Goal: Information Seeking & Learning: Learn about a topic

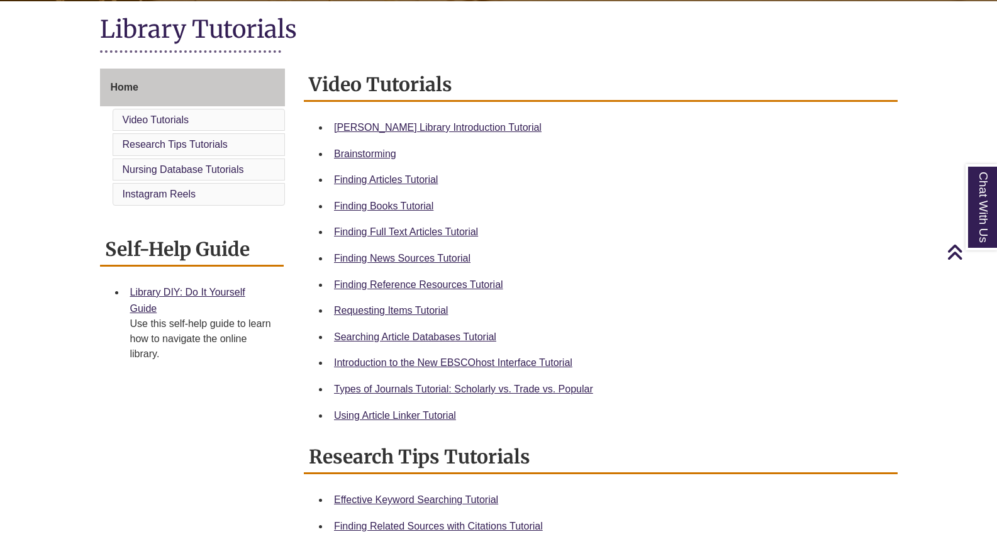
scroll to position [286, 0]
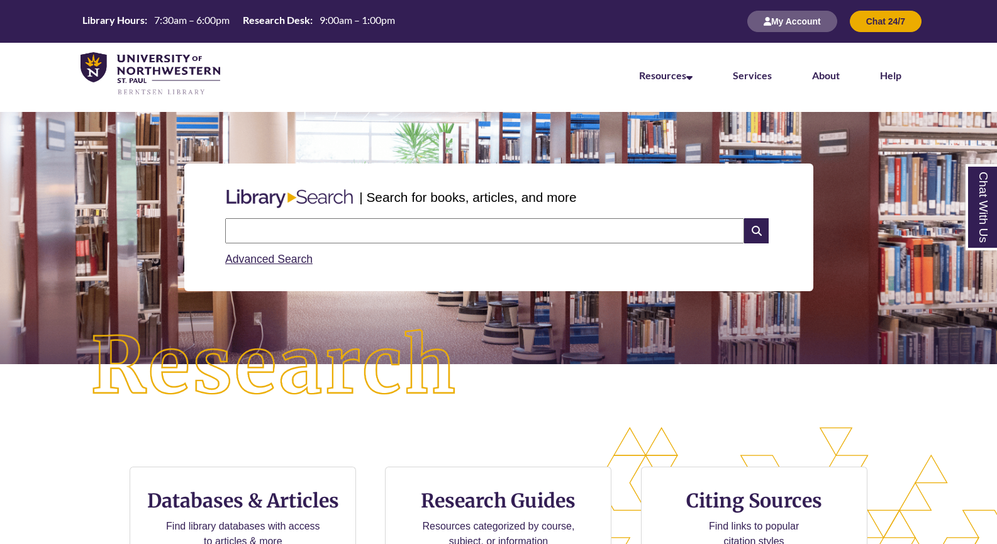
click at [352, 222] on input "text" at bounding box center [484, 230] width 519 height 25
type input "**********"
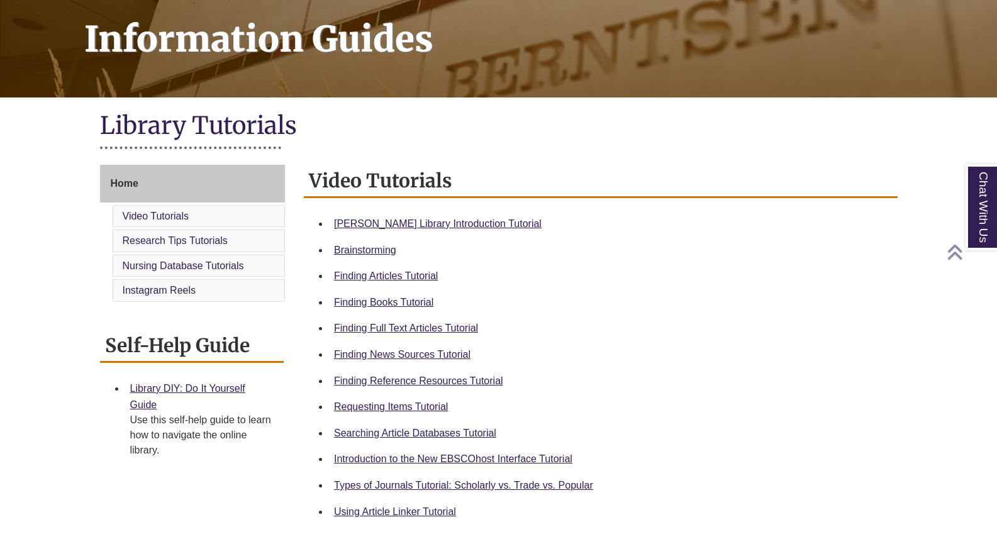
scroll to position [194, 0]
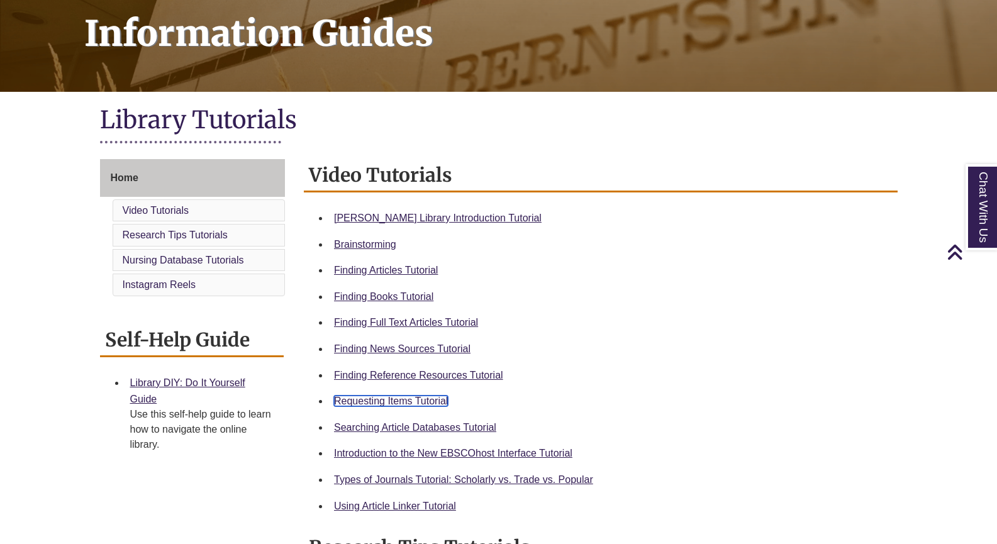
click at [399, 401] on link "Requesting Items Tutorial" at bounding box center [391, 401] width 114 height 11
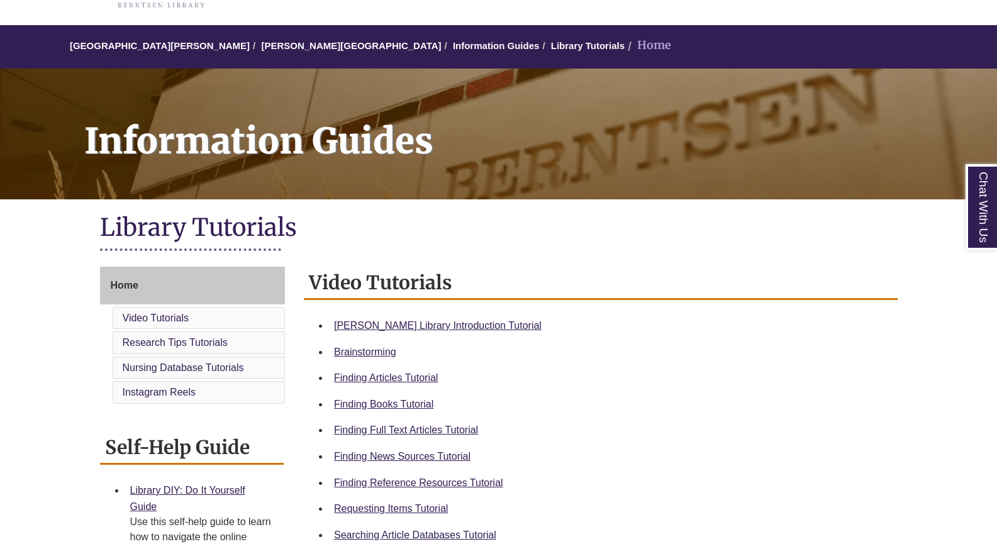
scroll to position [87, 0]
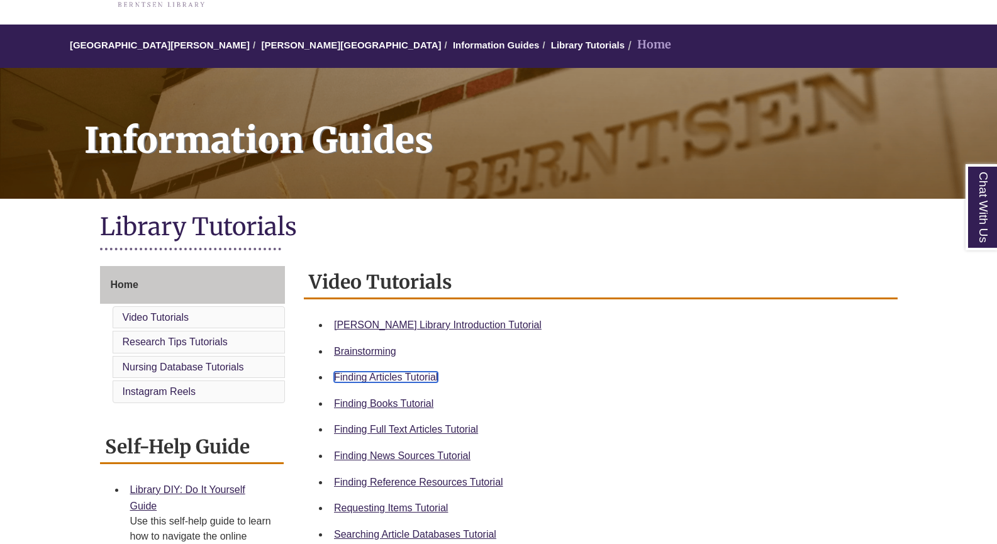
click at [416, 380] on link "Finding Articles Tutorial" at bounding box center [386, 377] width 104 height 11
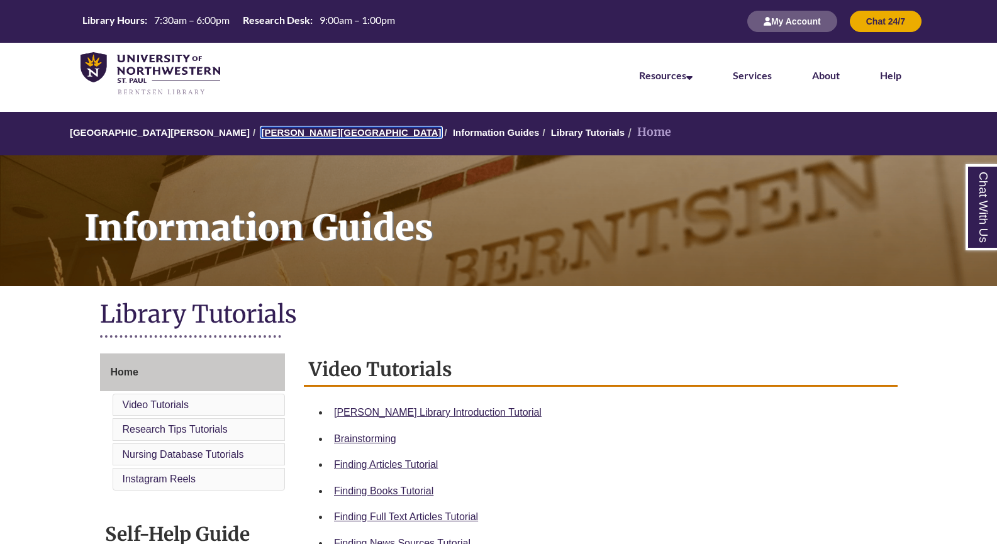
click at [311, 133] on link "[PERSON_NAME][GEOGRAPHIC_DATA]" at bounding box center [351, 132] width 180 height 11
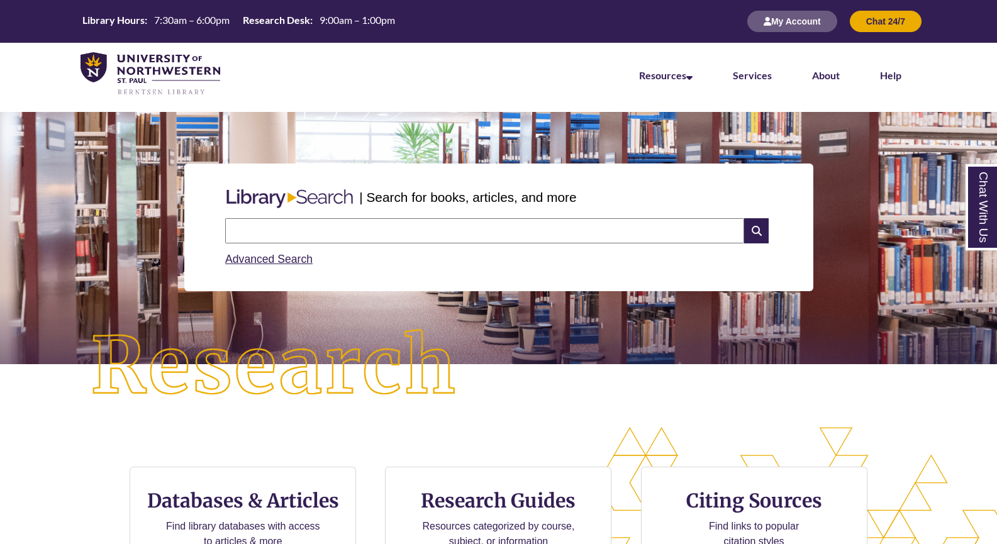
click at [369, 240] on input "text" at bounding box center [484, 230] width 519 height 25
type input "**********"
click at [763, 239] on icon at bounding box center [756, 230] width 24 height 25
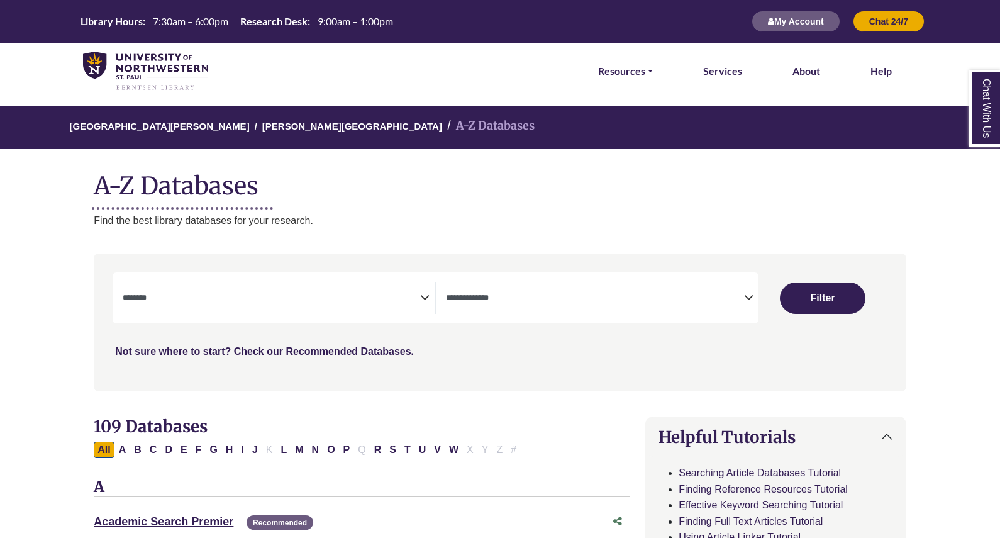
select select "Database Subject Filter"
select select "Database Types Filter"
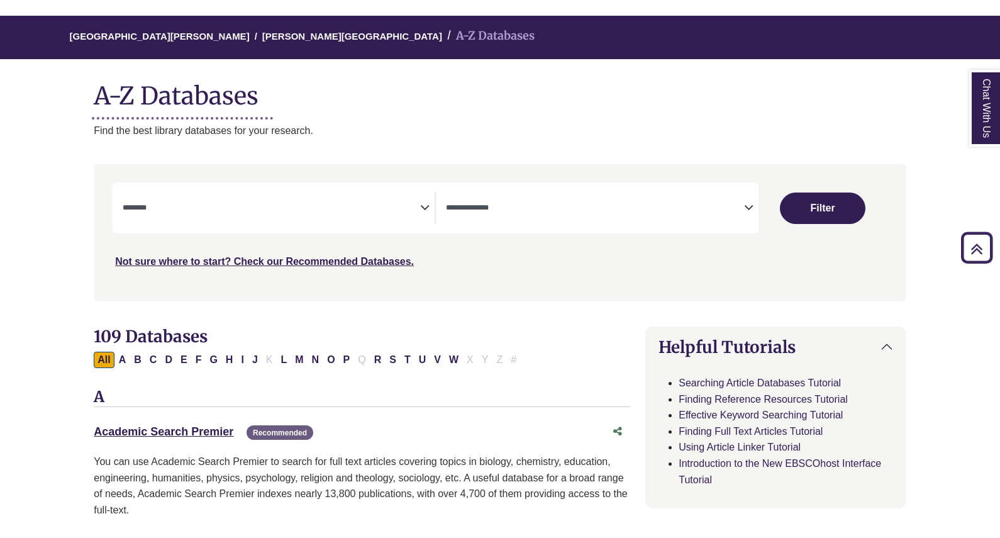
scroll to position [87, 0]
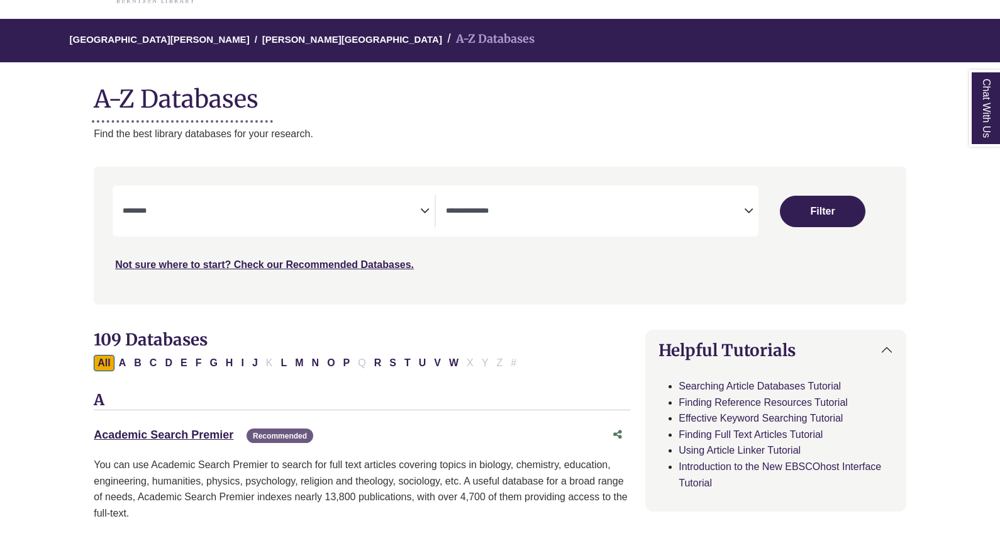
click at [197, 201] on span "Search filters" at bounding box center [271, 211] width 297 height 32
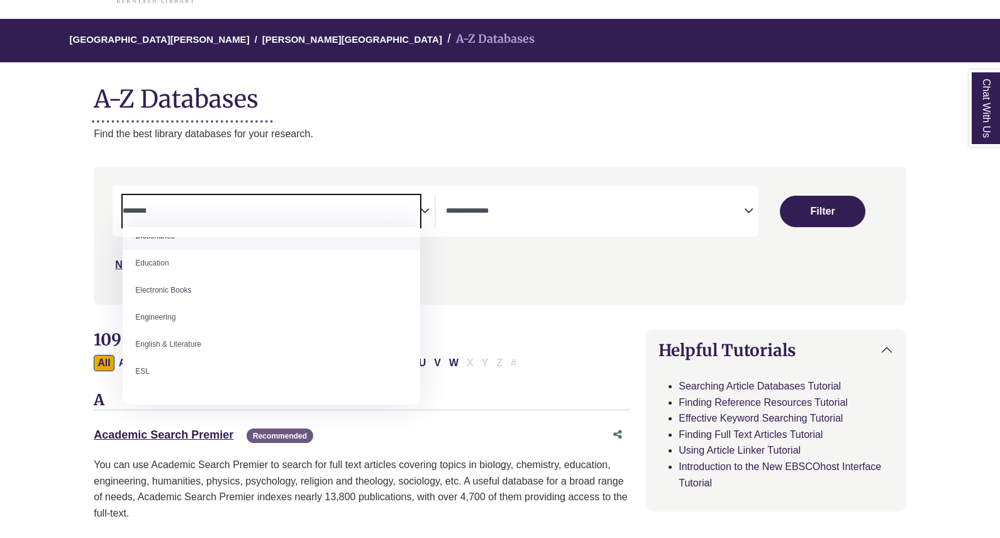
scroll to position [341, 0]
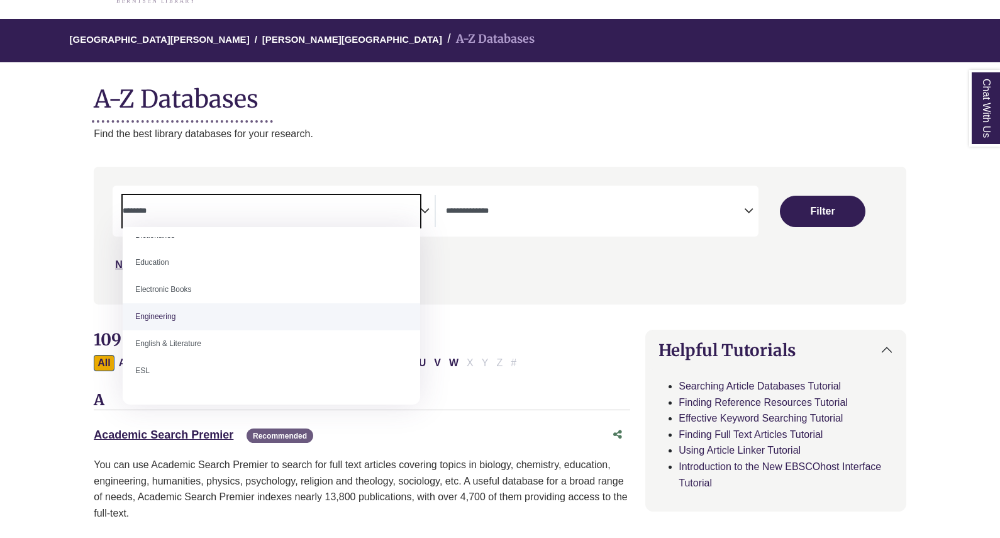
select select "******"
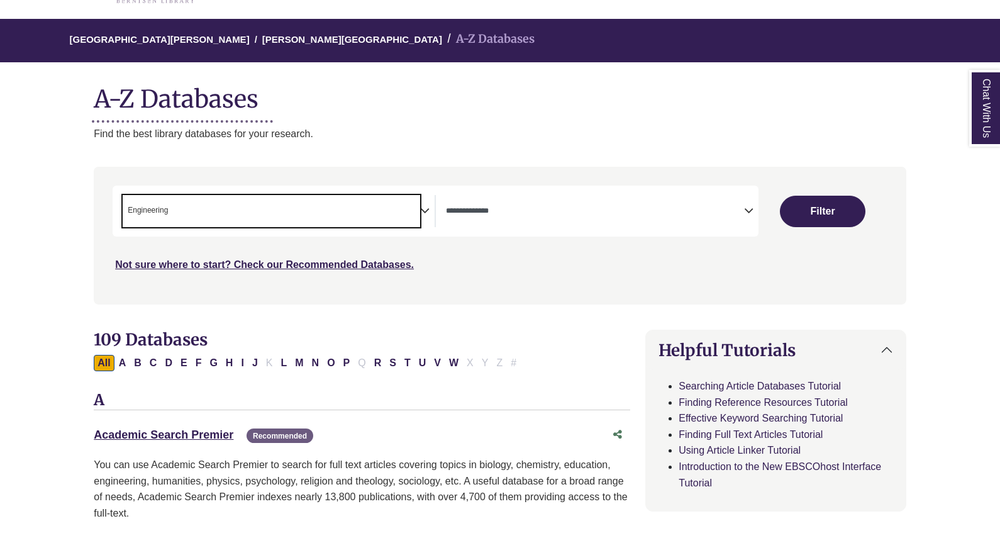
scroll to position [184, 0]
click at [670, 219] on span "Search filters" at bounding box center [594, 211] width 297 height 32
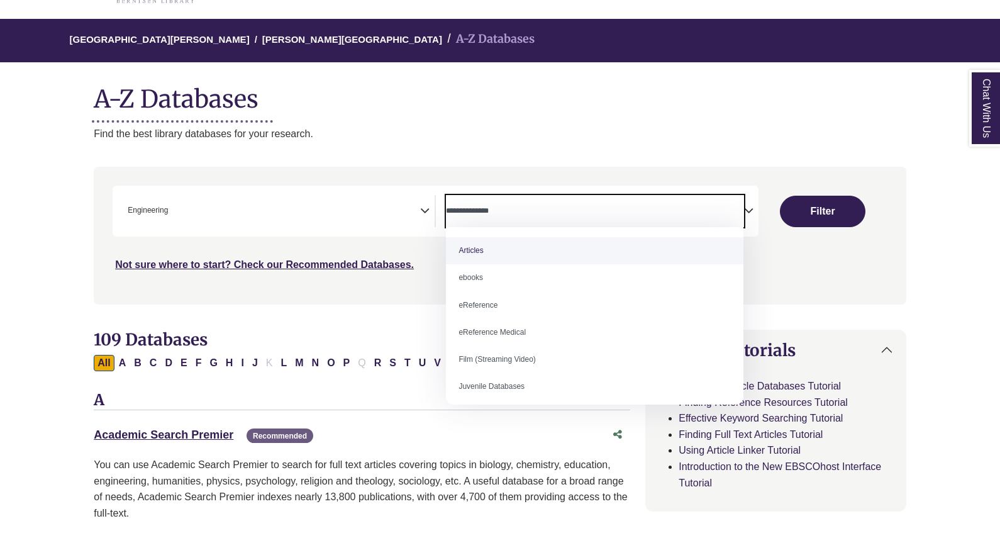
click at [670, 219] on span "Search filters" at bounding box center [594, 211] width 297 height 32
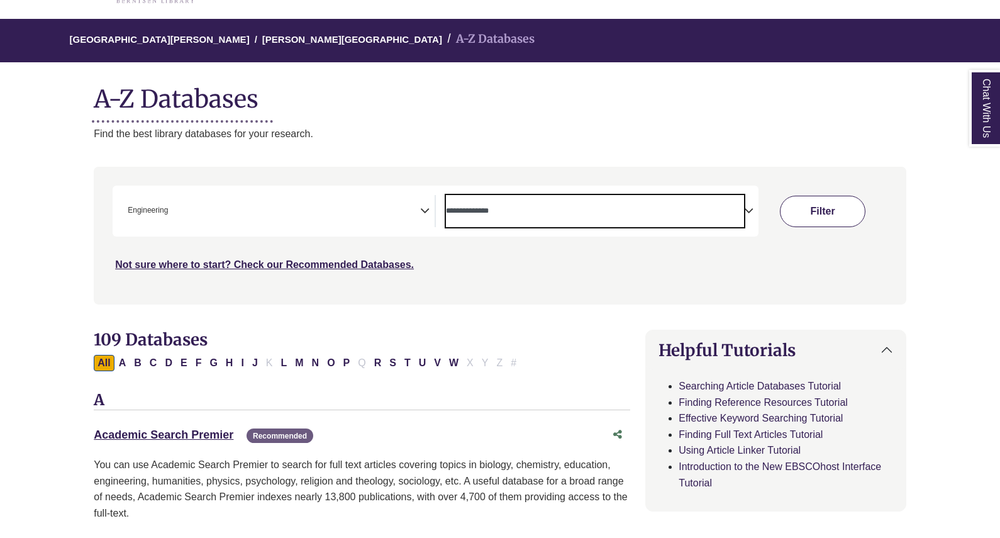
click at [824, 208] on button "Filter" at bounding box center [823, 211] width 86 height 31
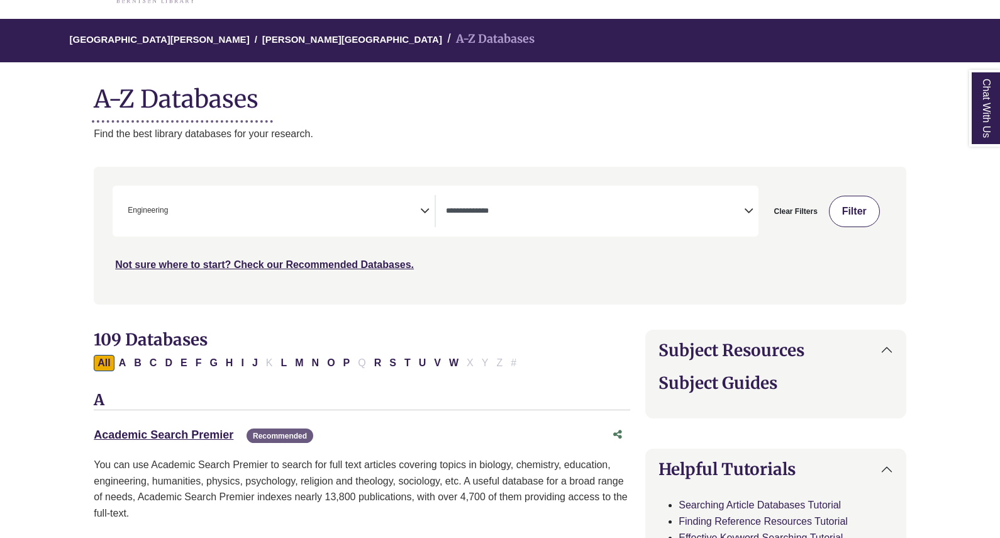
select select "Database Types Filter"
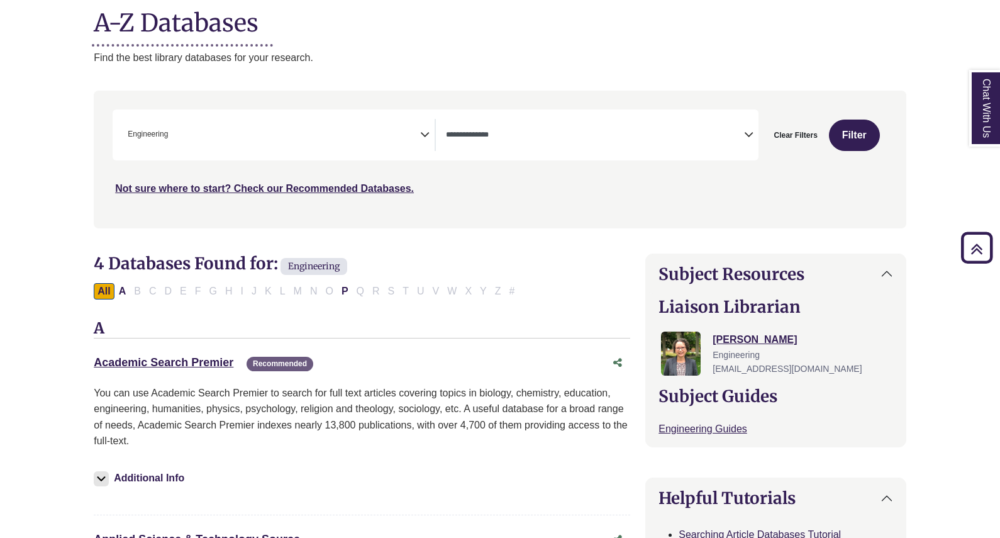
scroll to position [162, 0]
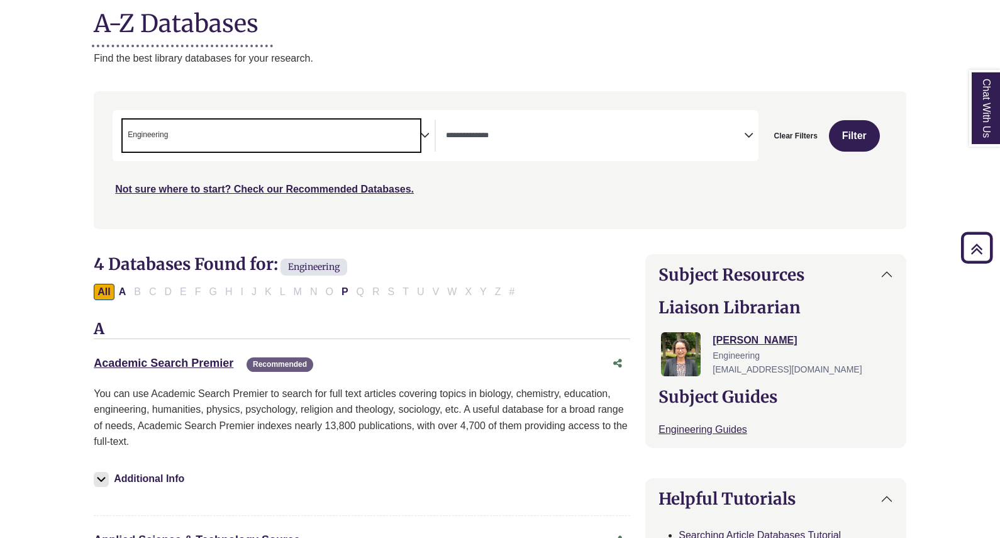
click at [219, 137] on span "× Engineering" at bounding box center [271, 135] width 297 height 32
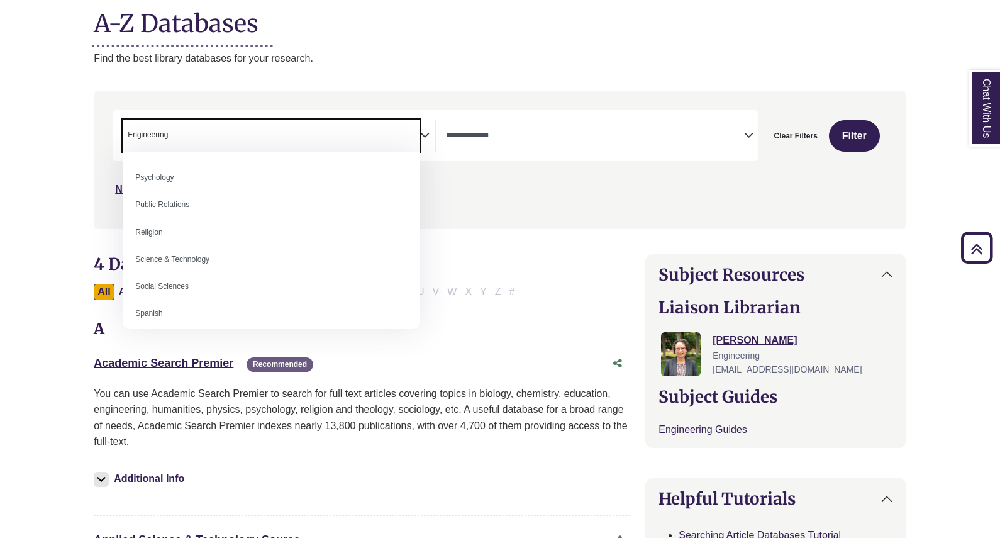
scroll to position [1006, 0]
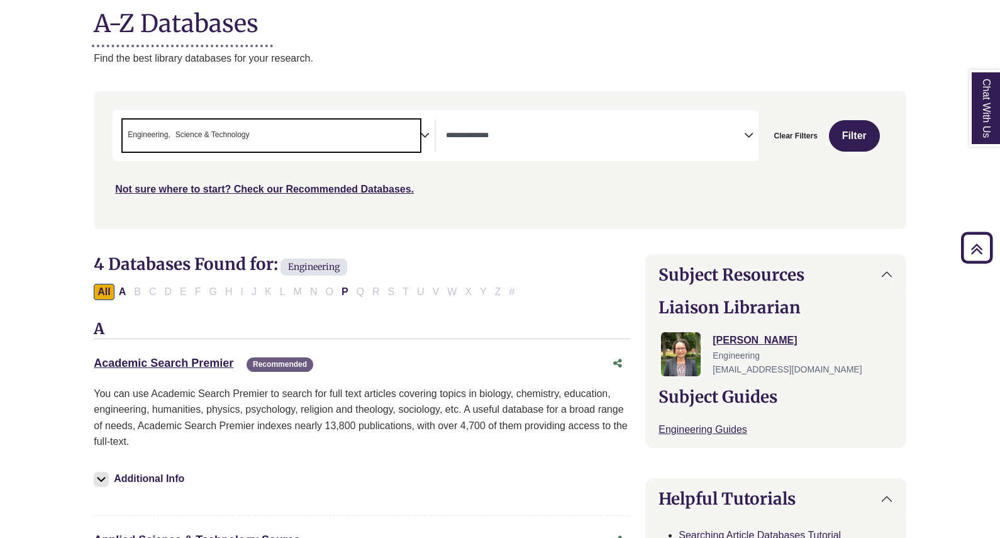
click at [306, 127] on span "× Engineering × Science & Technology" at bounding box center [271, 135] width 297 height 32
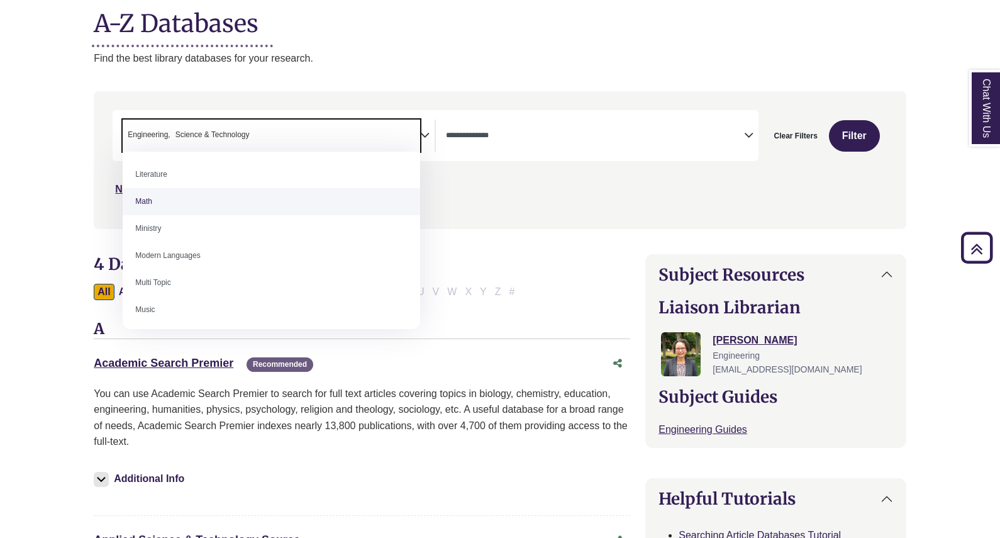
scroll to position [770, 0]
